Goal: Transaction & Acquisition: Book appointment/travel/reservation

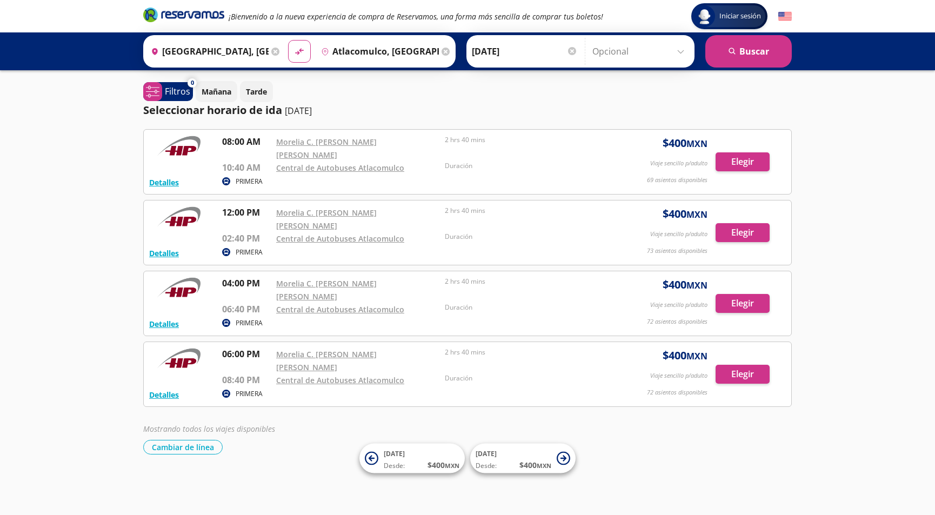
click at [353, 48] on input "Atlacomulco, [GEOGRAPHIC_DATA]" at bounding box center [378, 51] width 122 height 27
click at [870, 192] on div "Iniciar sesión Iniciar sesión ¡Bienvenido a la nueva experiencia de compra de R…" at bounding box center [467, 257] width 935 height 515
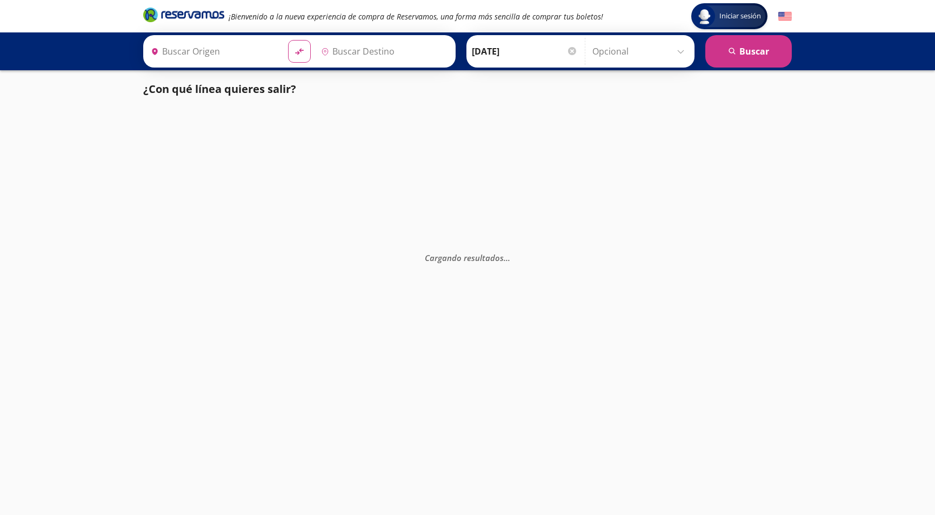
type input "[GEOGRAPHIC_DATA], [GEOGRAPHIC_DATA]"
type input "Atlacomulco, [GEOGRAPHIC_DATA]"
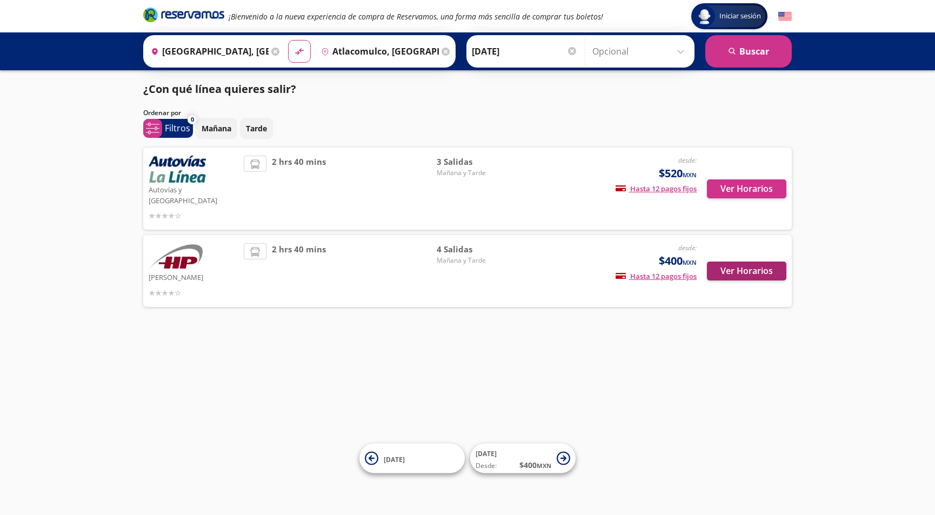
click at [747, 286] on div "Ver Horarios" at bounding box center [741, 271] width 90 height 56
click at [750, 263] on button "Ver Horarios" at bounding box center [746, 270] width 79 height 19
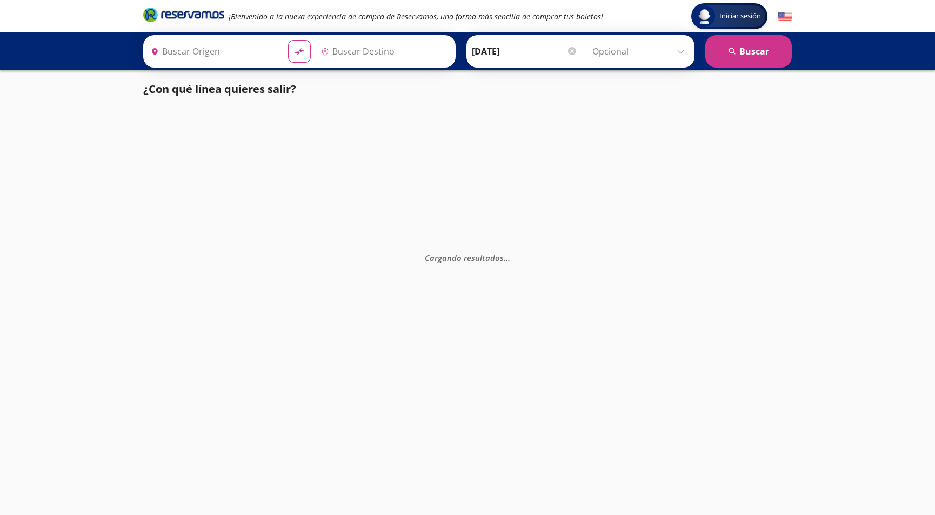
type input "[GEOGRAPHIC_DATA], [GEOGRAPHIC_DATA]"
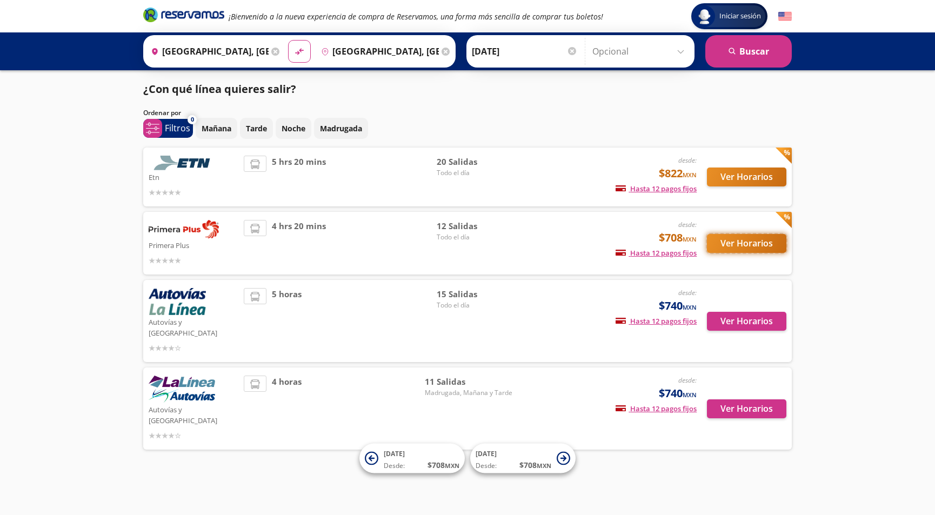
click at [733, 241] on button "Ver Horarios" at bounding box center [746, 243] width 79 height 19
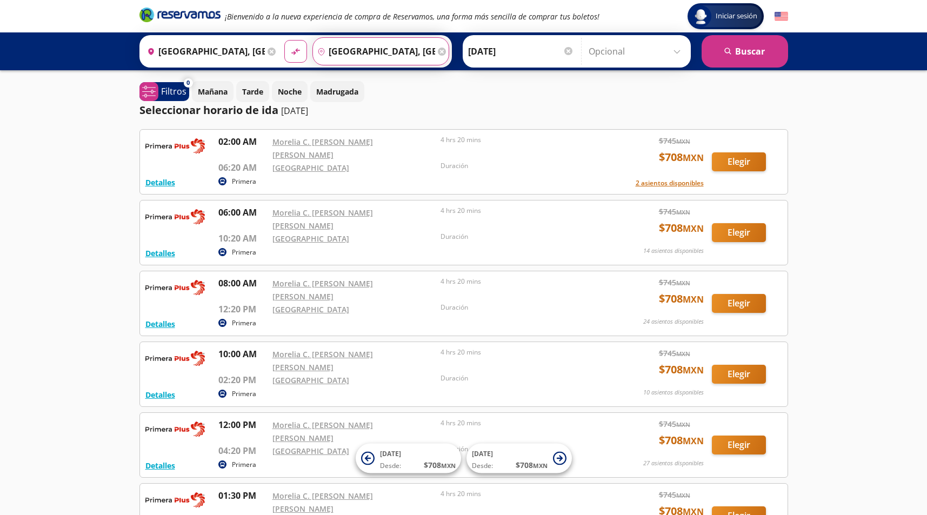
click at [377, 54] on input "[GEOGRAPHIC_DATA], [GEOGRAPHIC_DATA]" at bounding box center [374, 51] width 122 height 27
click at [61, 191] on div "Iniciar sesión Iniciar sesión ¡Bienvenido a la nueva experiencia de compra de R…" at bounding box center [463, 466] width 927 height 933
click at [381, 47] on input "[GEOGRAPHIC_DATA], [GEOGRAPHIC_DATA]" at bounding box center [374, 51] width 122 height 27
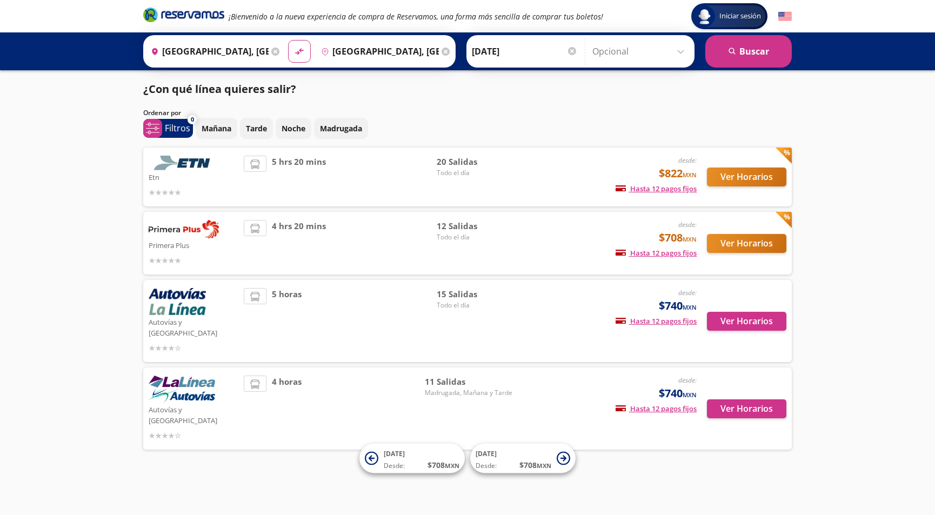
click at [63, 289] on div "Iniciar sesión Iniciar sesión ¡Bienvenido a la nueva experiencia de compra de R…" at bounding box center [467, 257] width 935 height 515
click at [733, 179] on button "Ver Horarios" at bounding box center [746, 176] width 79 height 19
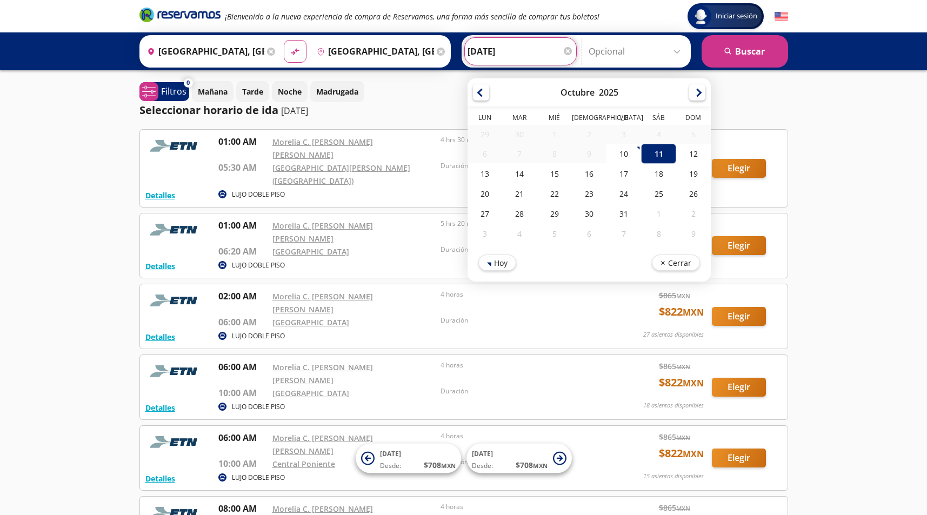
click at [531, 58] on input "[DATE]" at bounding box center [520, 51] width 106 height 27
click at [603, 174] on div "16" at bounding box center [588, 174] width 35 height 20
type input "[DATE]"
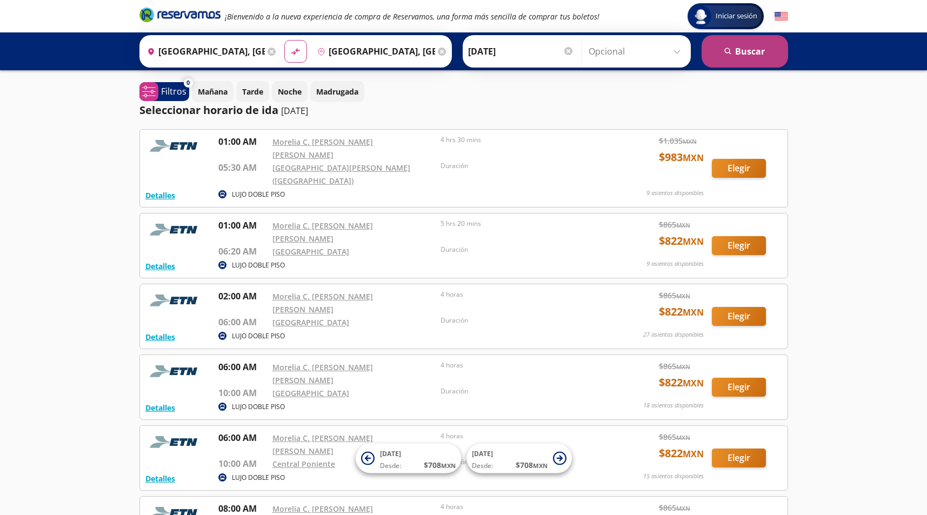
click at [734, 60] on button "search [GEOGRAPHIC_DATA]" at bounding box center [744, 51] width 86 height 32
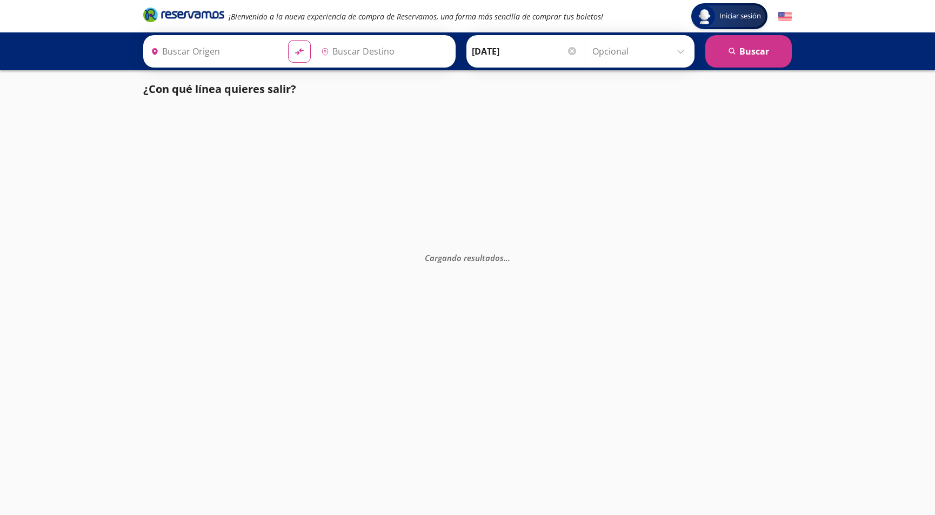
type input "[GEOGRAPHIC_DATA], [GEOGRAPHIC_DATA]"
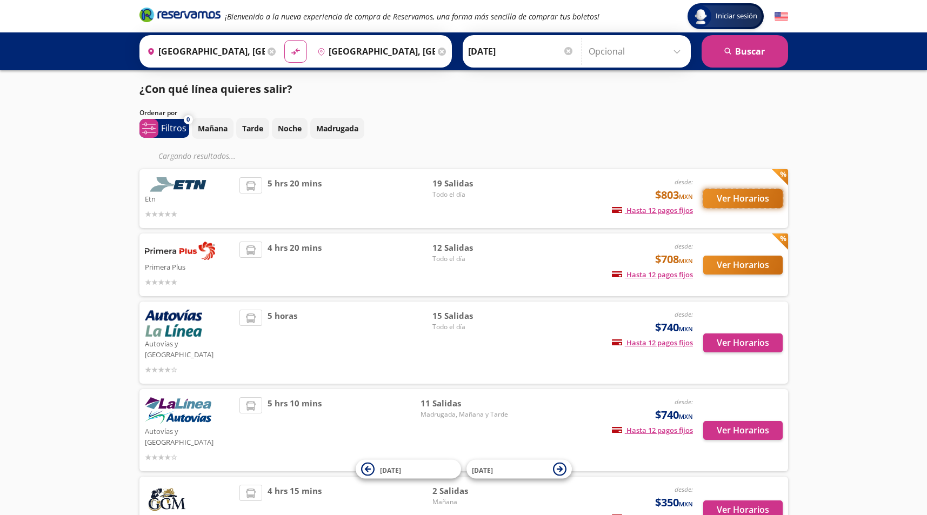
click at [729, 197] on button "Ver Horarios" at bounding box center [742, 198] width 79 height 19
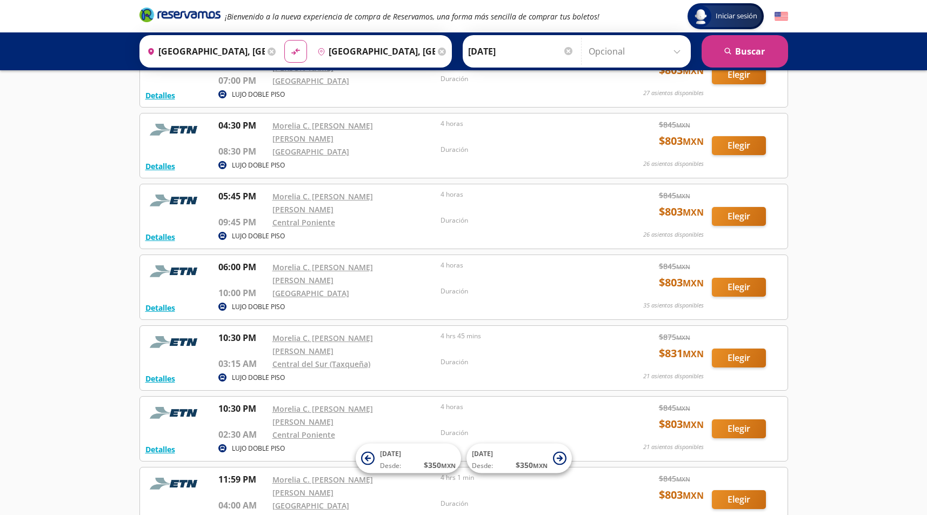
scroll to position [908, 0]
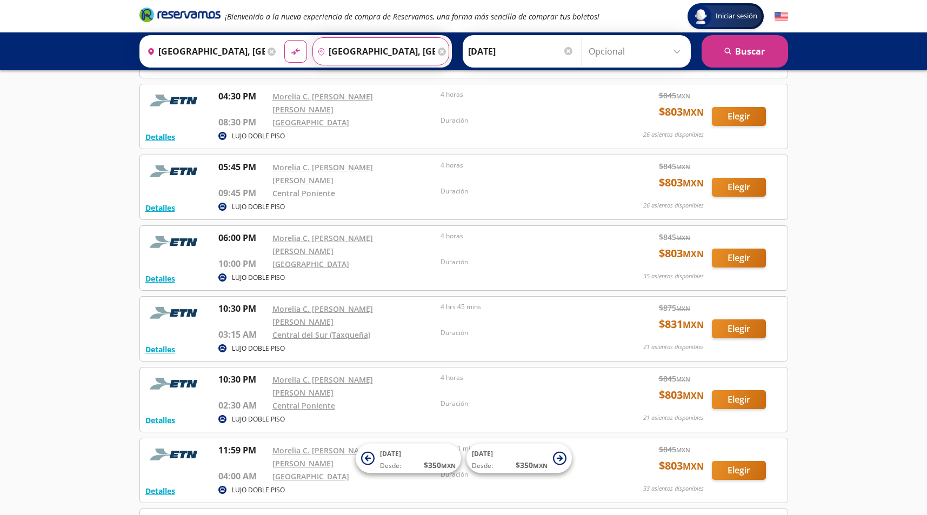
click at [367, 51] on input "[GEOGRAPHIC_DATA], [GEOGRAPHIC_DATA]" at bounding box center [374, 51] width 122 height 27
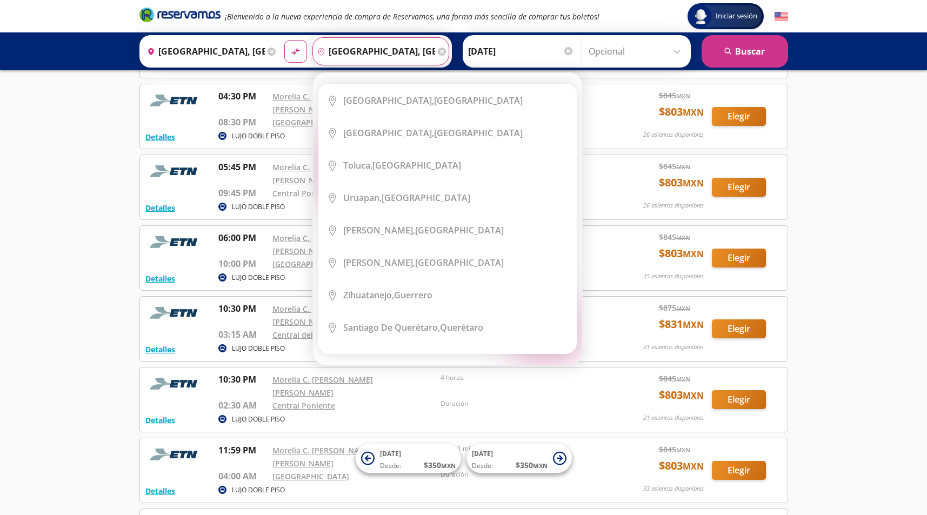
click at [367, 51] on input "[GEOGRAPHIC_DATA], [GEOGRAPHIC_DATA]" at bounding box center [374, 51] width 122 height 27
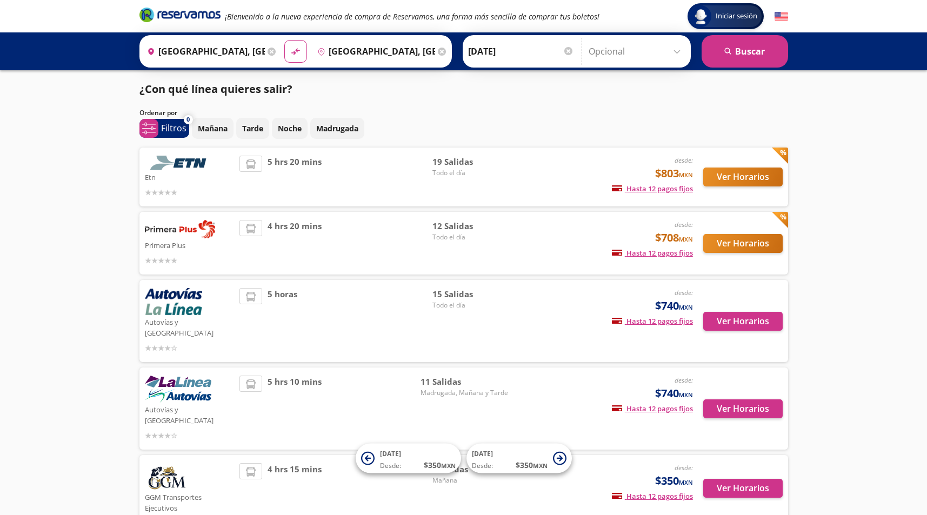
click at [72, 313] on div "Iniciar sesión Iniciar sesión ¡Bienvenido a la nueva experiencia de compra de R…" at bounding box center [463, 290] width 927 height 581
click at [734, 399] on button "Ver Horarios" at bounding box center [742, 408] width 79 height 19
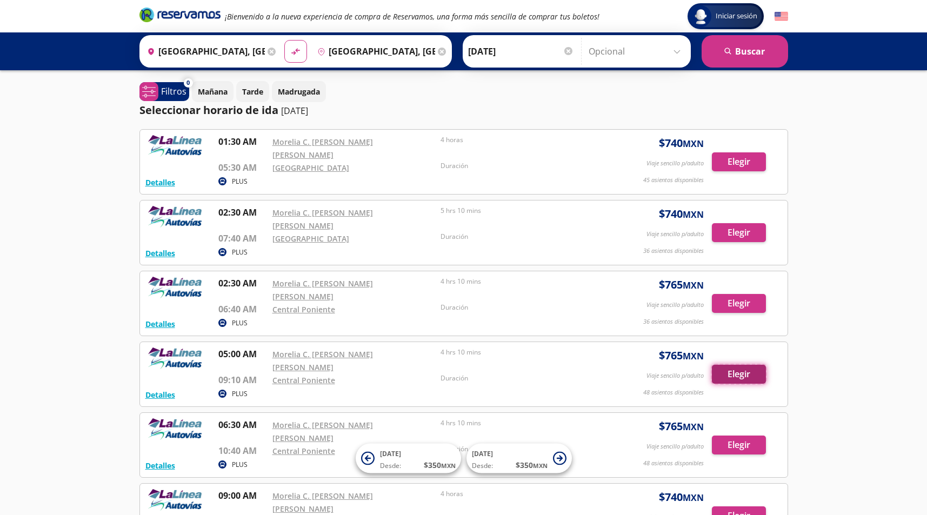
click at [740, 365] on button "Elegir" at bounding box center [738, 374] width 54 height 19
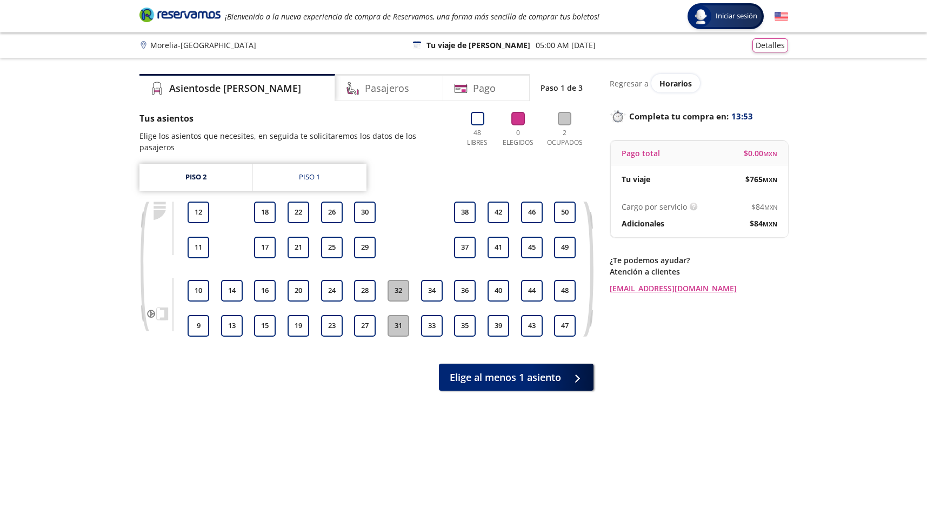
drag, startPoint x: 728, startPoint y: 376, endPoint x: 720, endPoint y: 370, distance: 10.8
click at [721, 371] on div "Regresar a Horarios Completa tu compra en : 13:53 Pago total $ 0.00 MXN Tu viaj…" at bounding box center [698, 293] width 178 height 438
